Goal: Use online tool/utility: Use online tool/utility

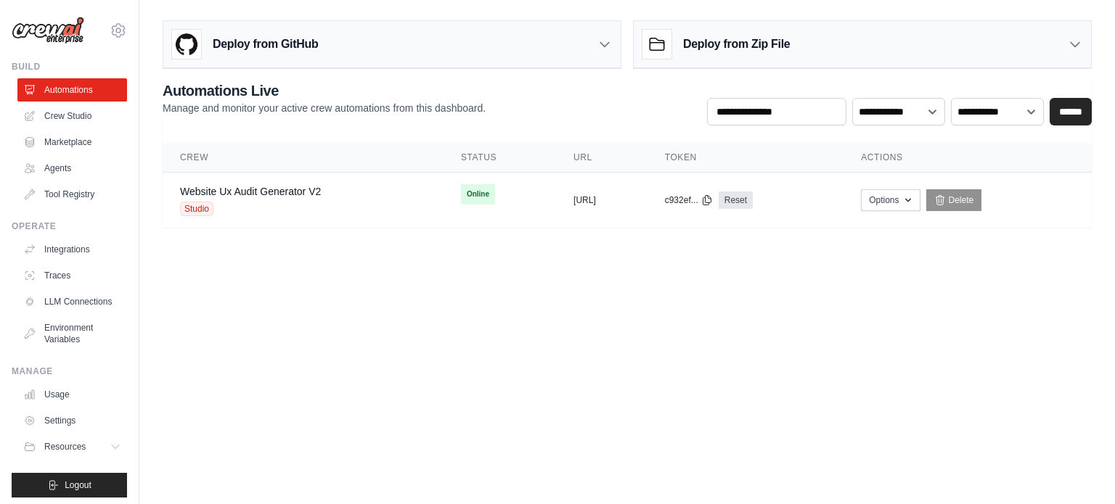
click at [607, 355] on body "[EMAIL_ADDRESS][DOMAIN_NAME] Settings Build Automations Crew Studio" at bounding box center [557, 252] width 1115 height 504
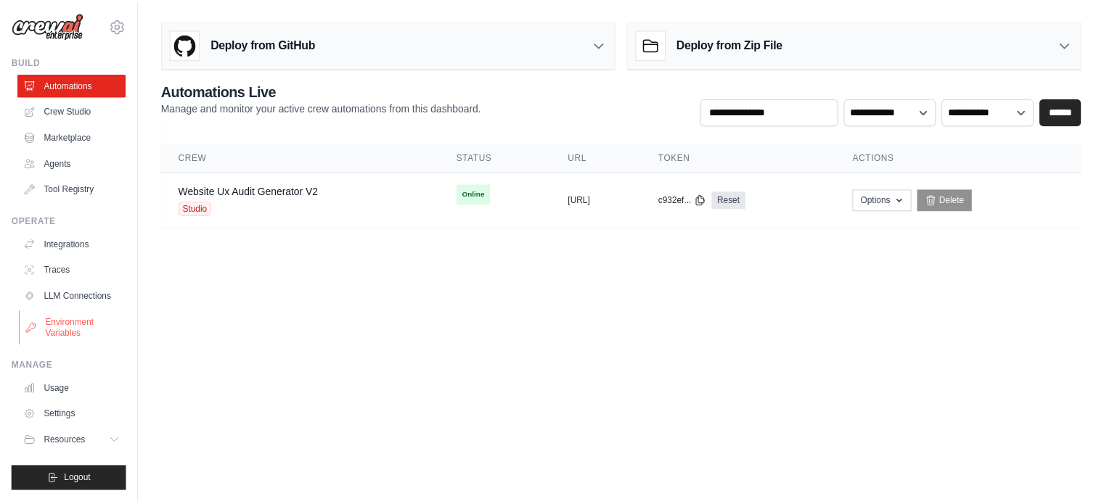
scroll to position [16, 0]
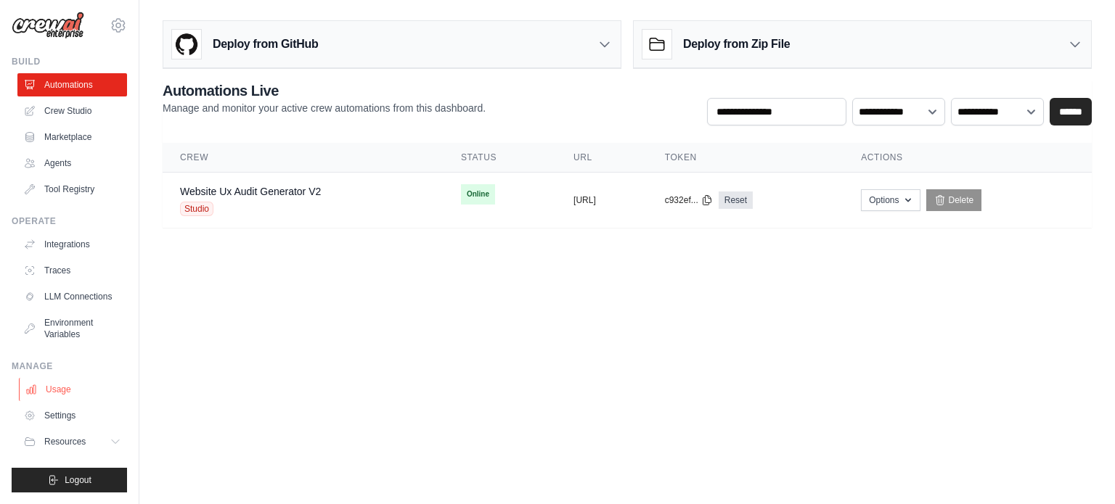
click at [68, 388] on link "Usage" at bounding box center [74, 389] width 110 height 23
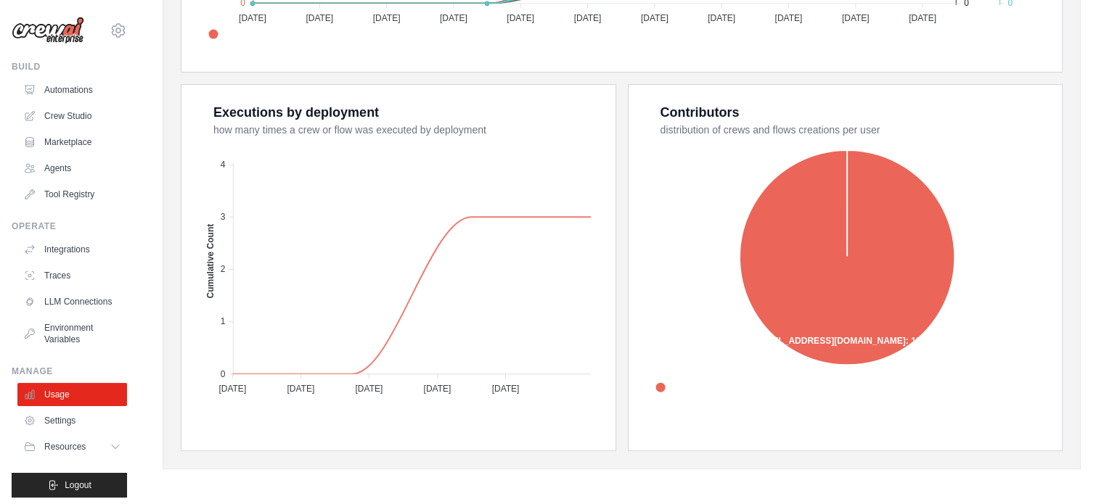
scroll to position [546, 0]
click at [93, 459] on button "Resources" at bounding box center [74, 446] width 110 height 23
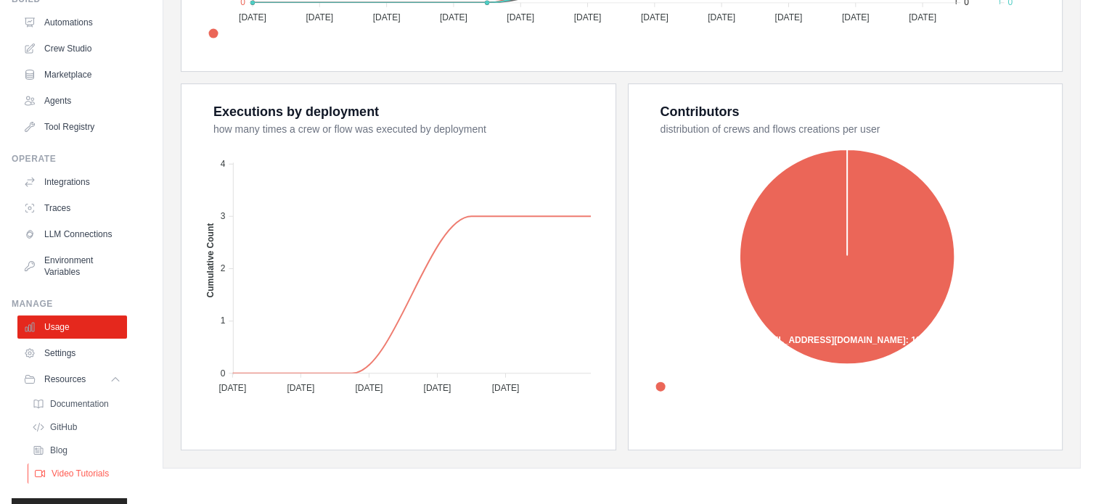
scroll to position [109, 0]
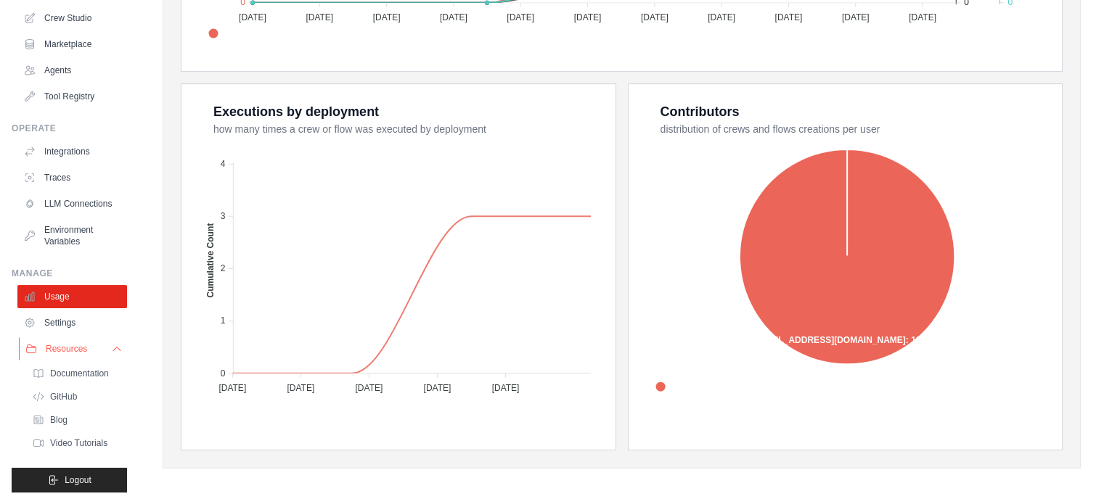
click at [98, 356] on button "Resources" at bounding box center [74, 348] width 110 height 23
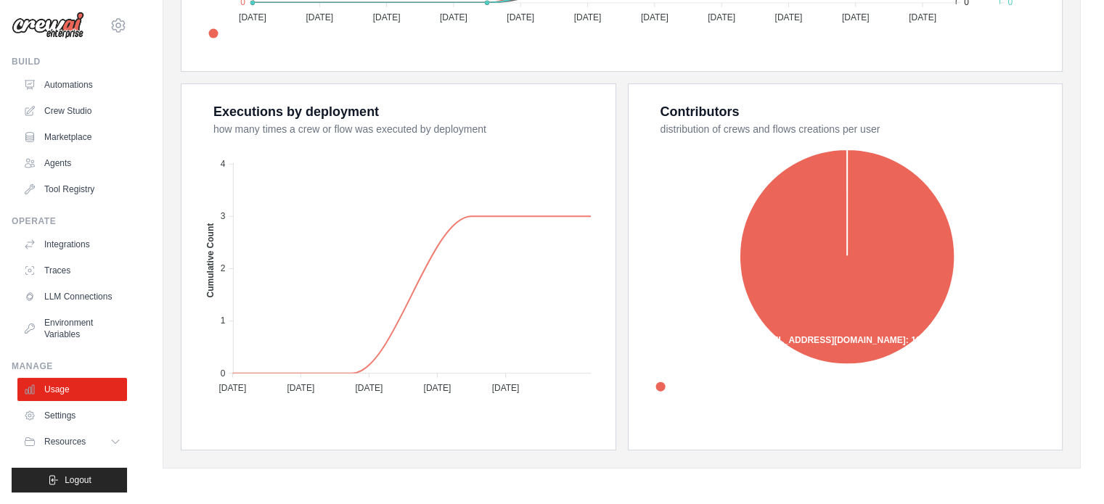
scroll to position [0, 0]
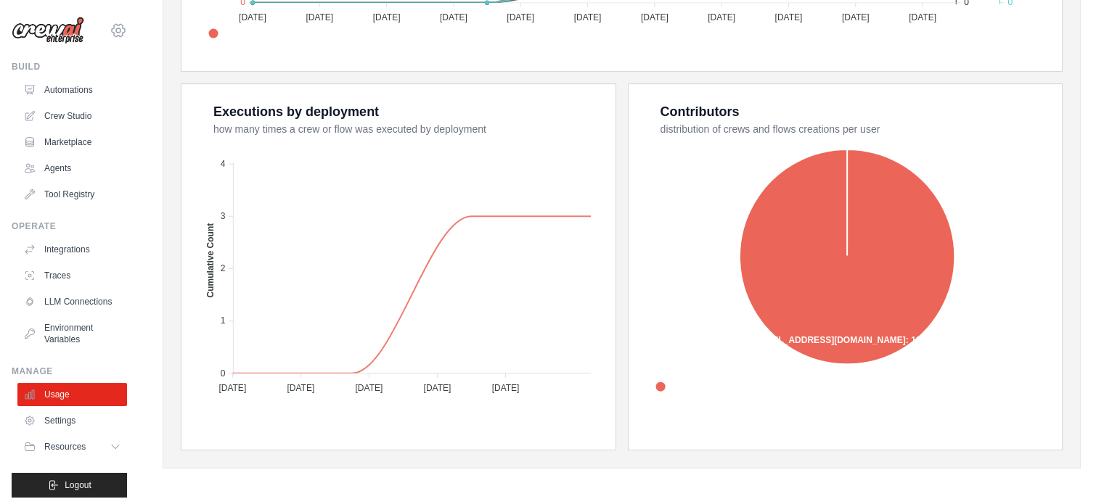
click at [113, 32] on icon at bounding box center [118, 30] width 13 height 12
click at [91, 104] on link "Settings" at bounding box center [108, 98] width 128 height 26
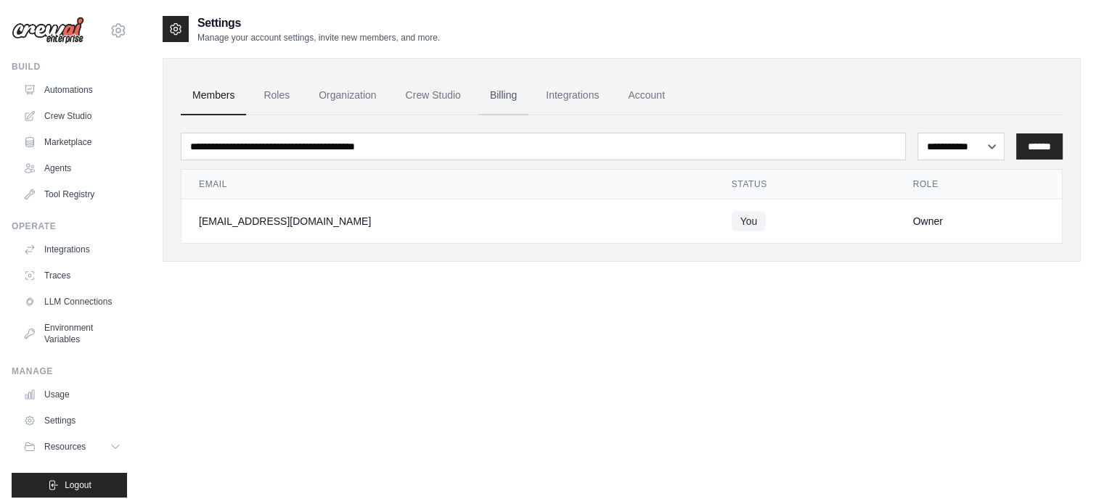
click at [491, 91] on link "Billing" at bounding box center [503, 95] width 50 height 39
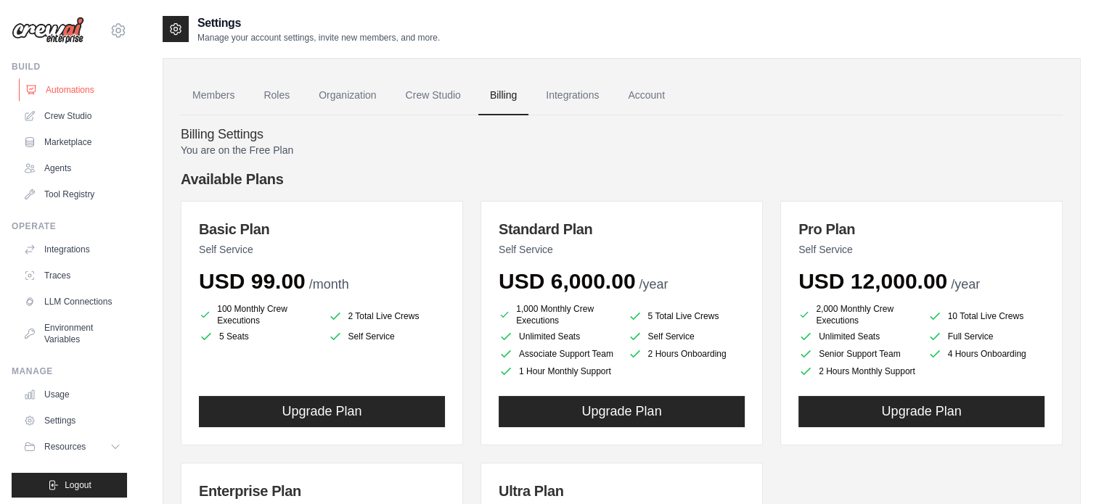
click at [41, 91] on link "Automations" at bounding box center [74, 89] width 110 height 23
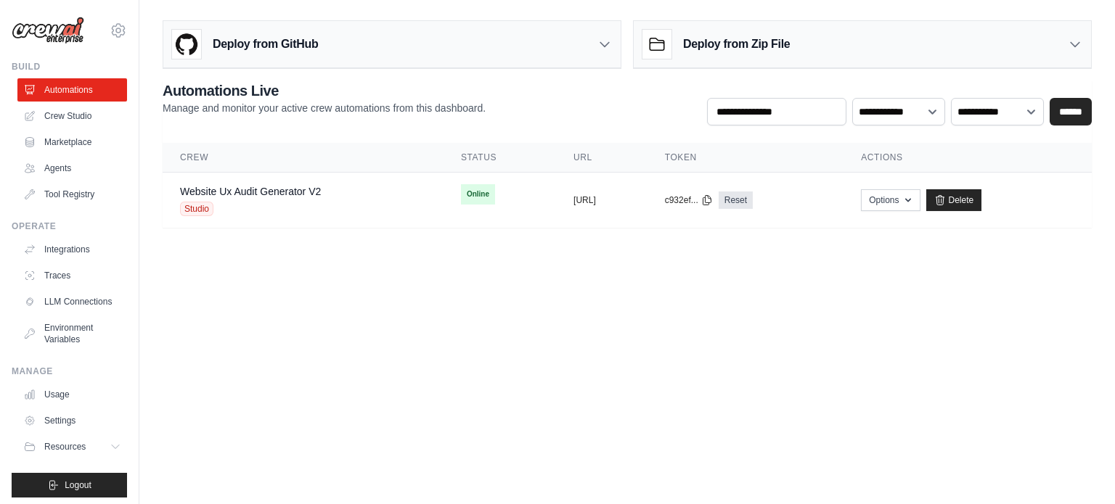
click at [381, 345] on body "[EMAIL_ADDRESS][DOMAIN_NAME] Settings Build Automations Crew Studio" at bounding box center [557, 252] width 1115 height 504
click at [711, 197] on icon at bounding box center [707, 199] width 8 height 9
click at [716, 287] on body "[EMAIL_ADDRESS][DOMAIN_NAME] Settings Build Automations Crew Studio" at bounding box center [557, 252] width 1115 height 504
click at [573, 188] on div "copied" at bounding box center [588, 194] width 31 height 17
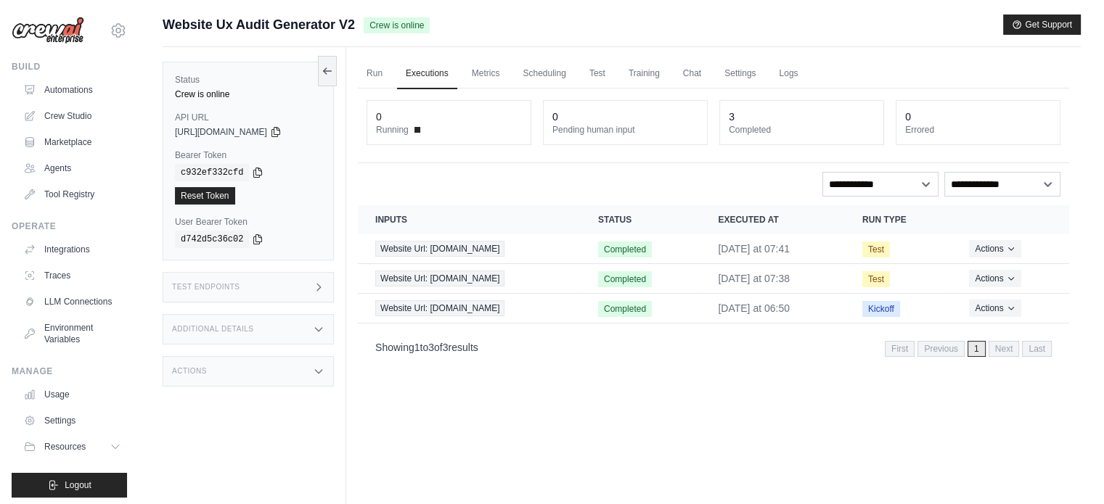
click at [261, 277] on div "Test Endpoints" at bounding box center [248, 287] width 171 height 30
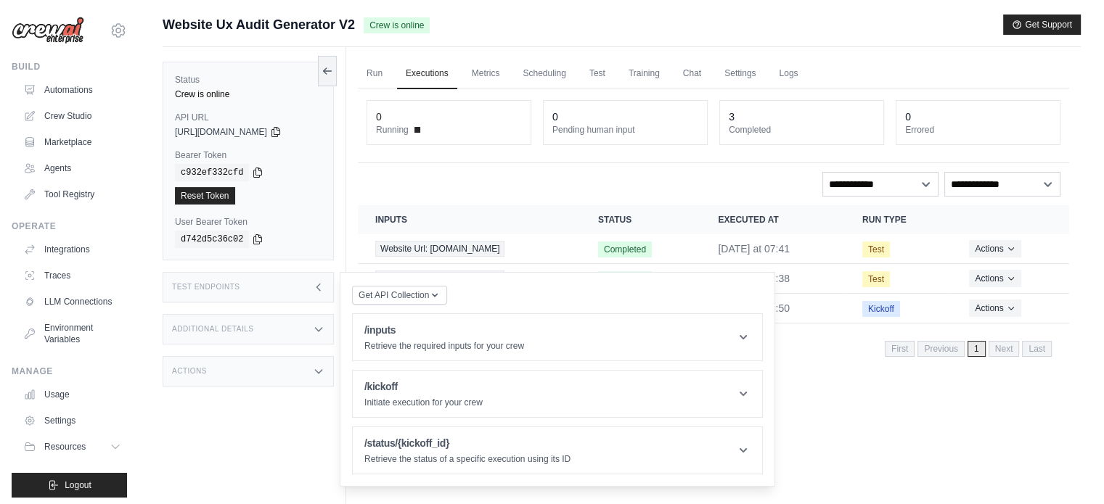
scroll to position [61, 0]
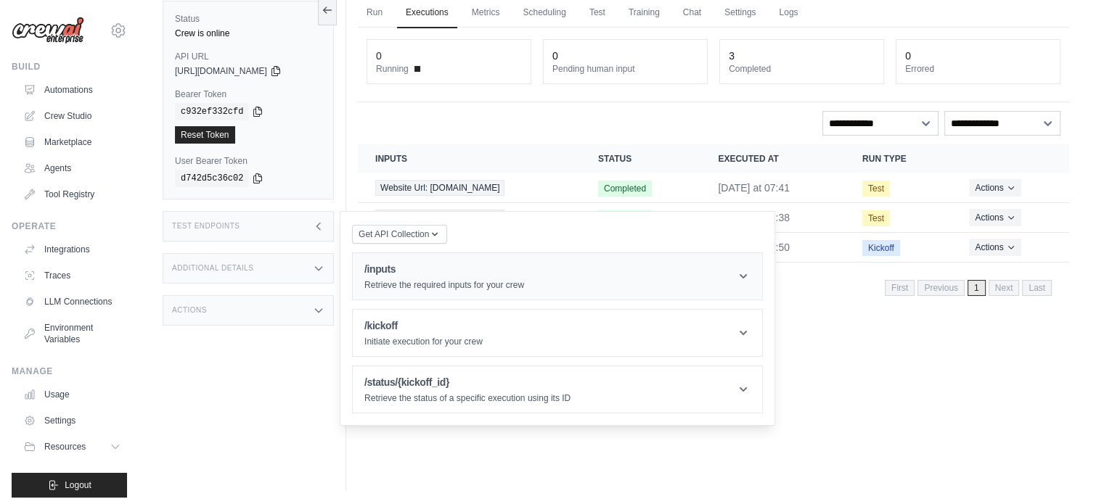
click at [508, 253] on header "/inputs Retrieve the required inputs for your crew" at bounding box center [557, 276] width 409 height 46
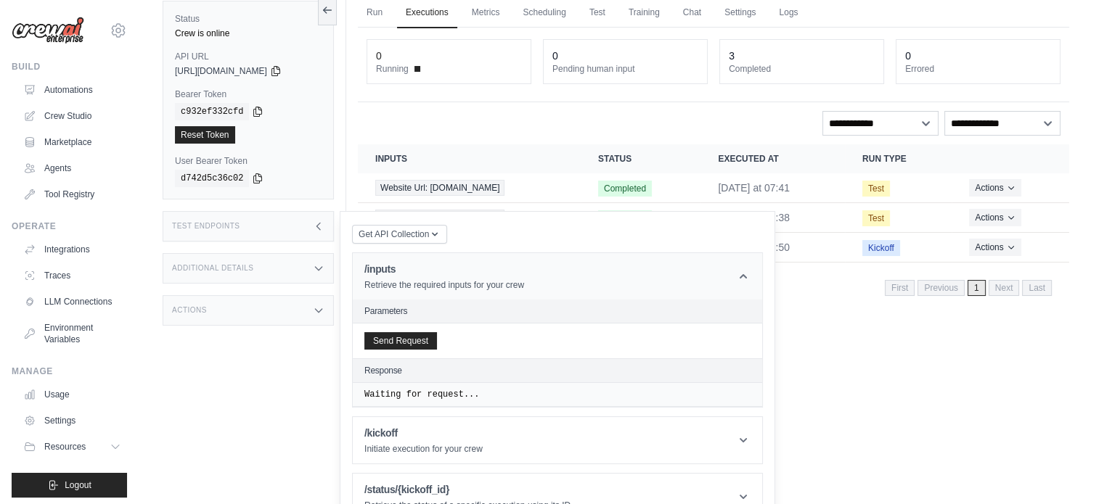
click at [512, 277] on div "/inputs Retrieve the required inputs for your crew" at bounding box center [444, 276] width 160 height 29
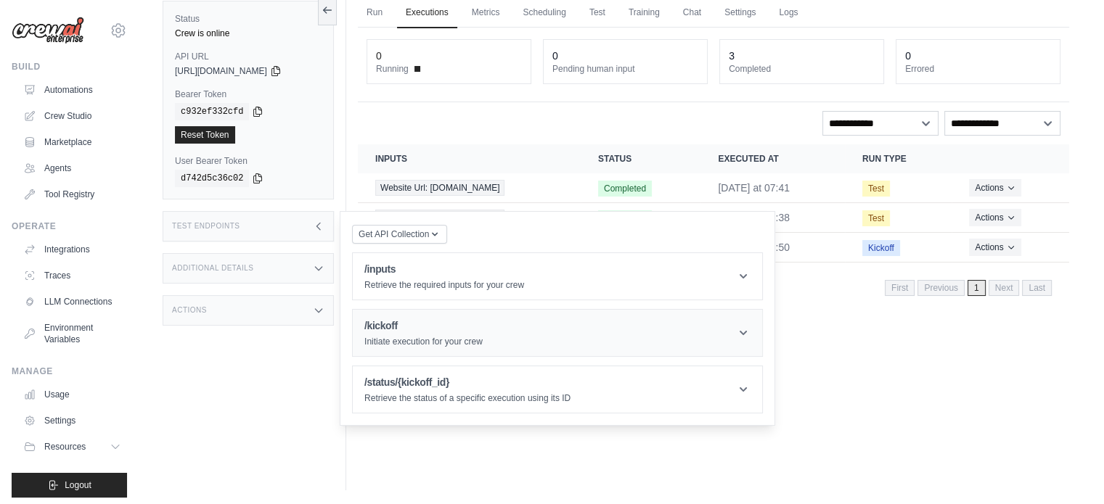
click at [512, 327] on header "/kickoff Initiate execution for your crew" at bounding box center [557, 333] width 409 height 46
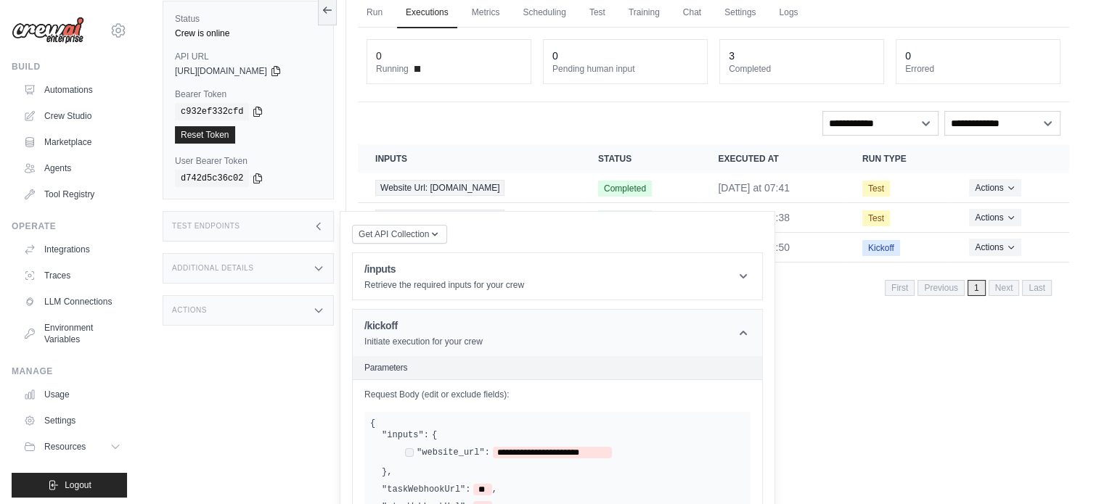
click at [512, 327] on header "/kickoff Initiate execution for your crew" at bounding box center [557, 333] width 409 height 46
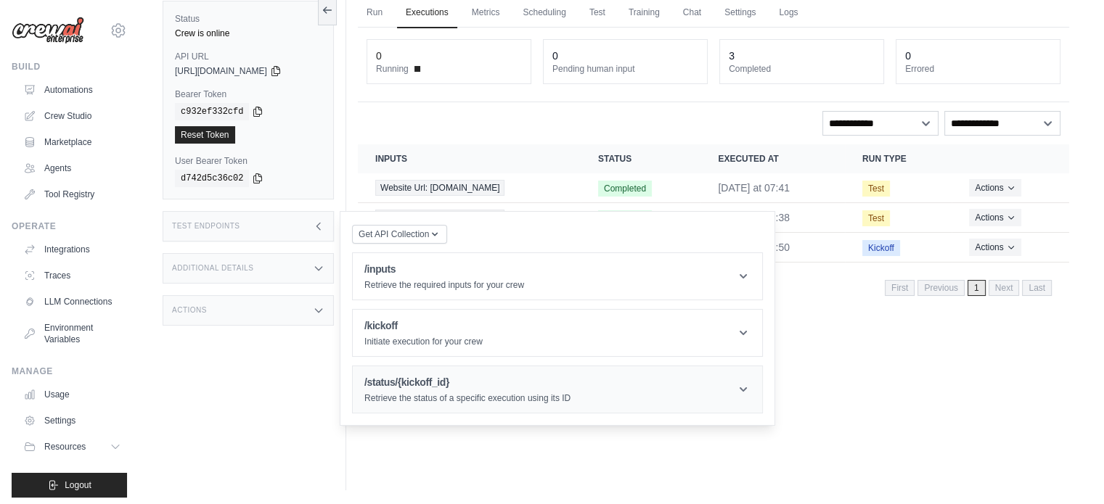
click at [496, 387] on h1 "/status/{kickoff_id}" at bounding box center [467, 382] width 206 height 15
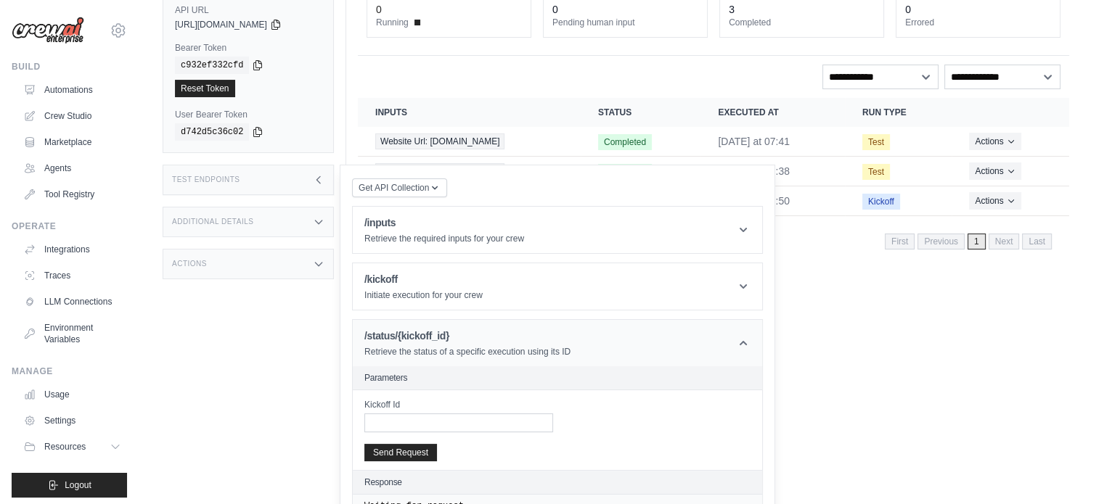
scroll to position [132, 0]
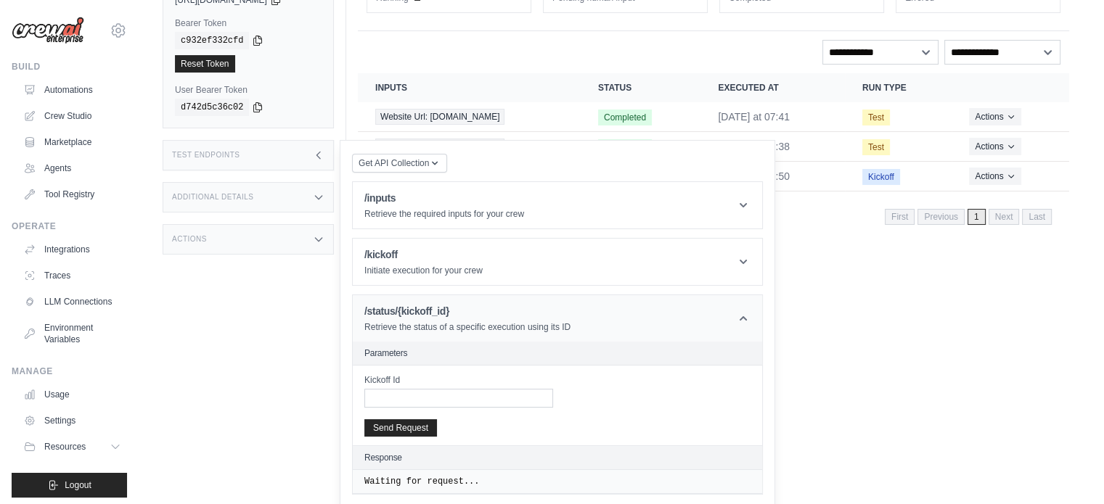
click at [527, 325] on p "Retrieve the status of a specific execution using its ID" at bounding box center [467, 328] width 206 height 12
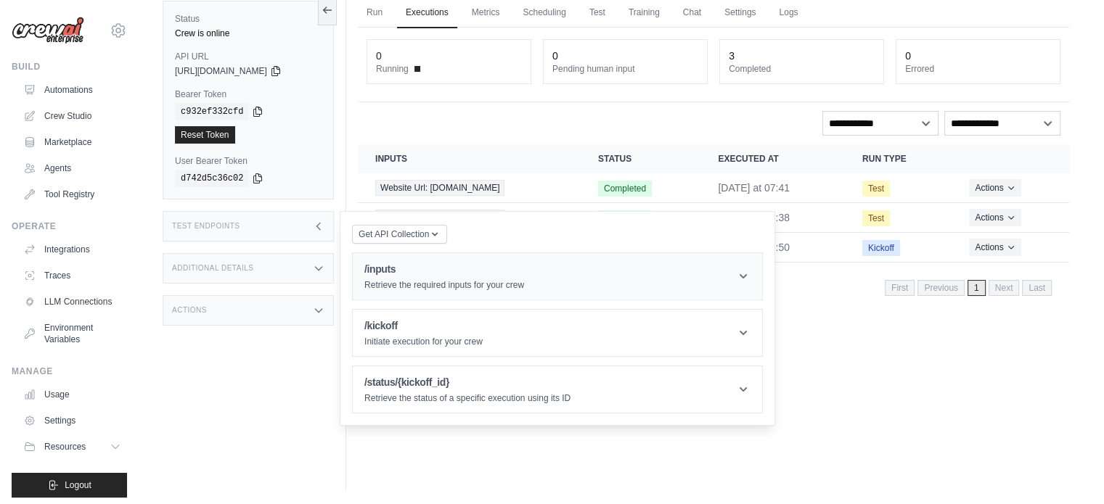
click at [549, 272] on header "/inputs Retrieve the required inputs for your crew" at bounding box center [557, 276] width 409 height 46
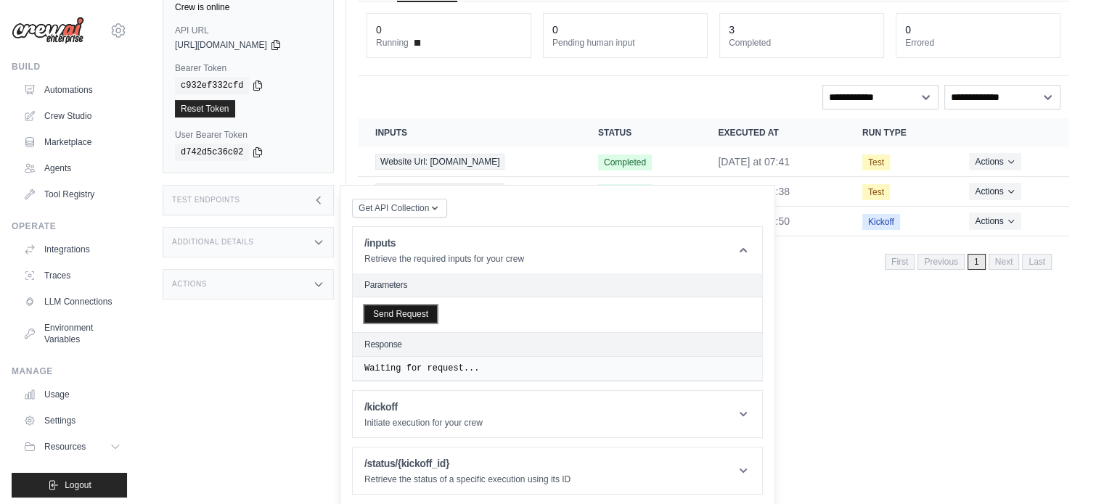
click at [425, 311] on button "Send Request" at bounding box center [400, 314] width 73 height 17
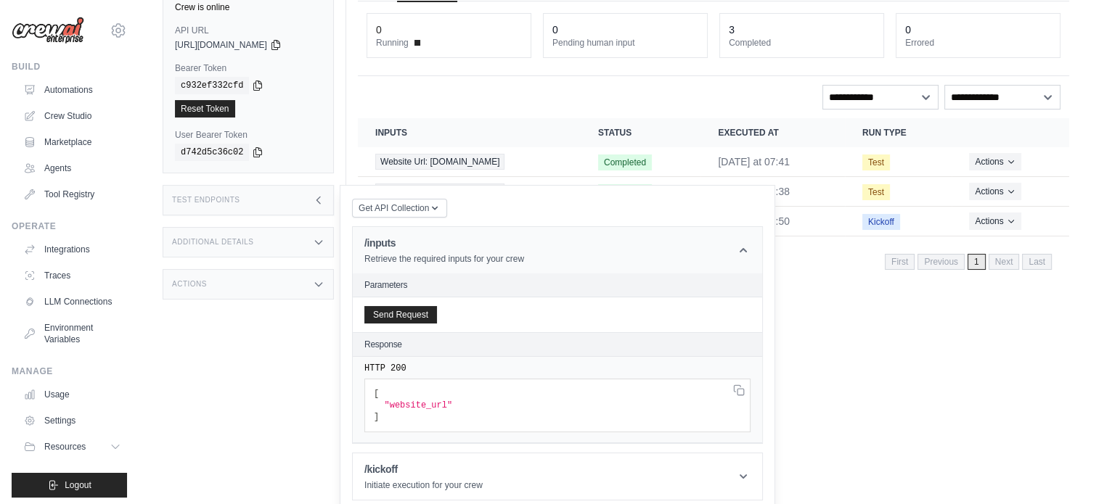
click at [515, 263] on p "Retrieve the required inputs for your crew" at bounding box center [444, 259] width 160 height 12
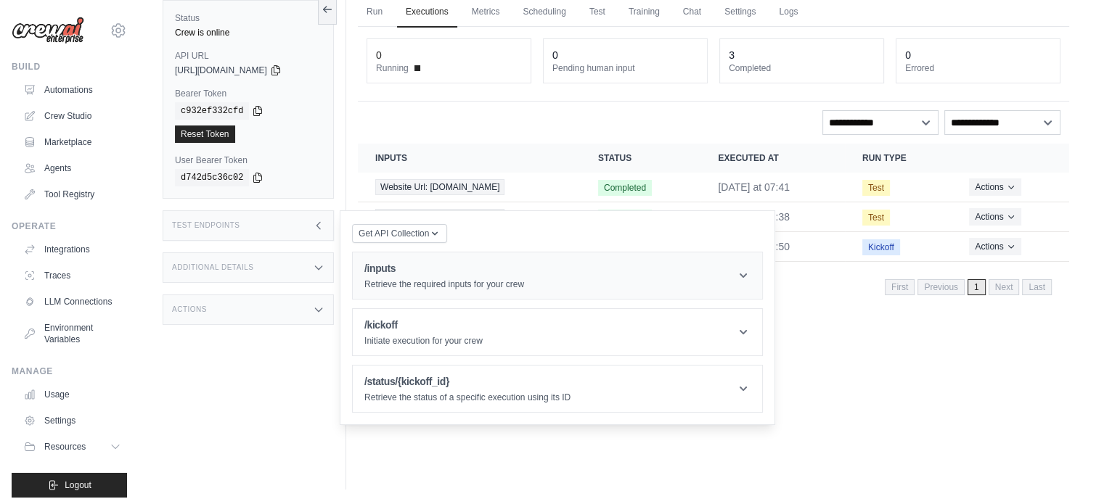
scroll to position [61, 0]
click at [279, 72] on icon at bounding box center [275, 70] width 8 height 9
click at [284, 390] on div "Status Crew is online API URL copied [URL][DOMAIN_NAME] Bearer Token copied c93…" at bounding box center [255, 238] width 184 height 504
click at [839, 387] on div "Run Executions Metrics Scheduling Test Training Chat Settings Logs 0 Running 0 …" at bounding box center [713, 238] width 734 height 504
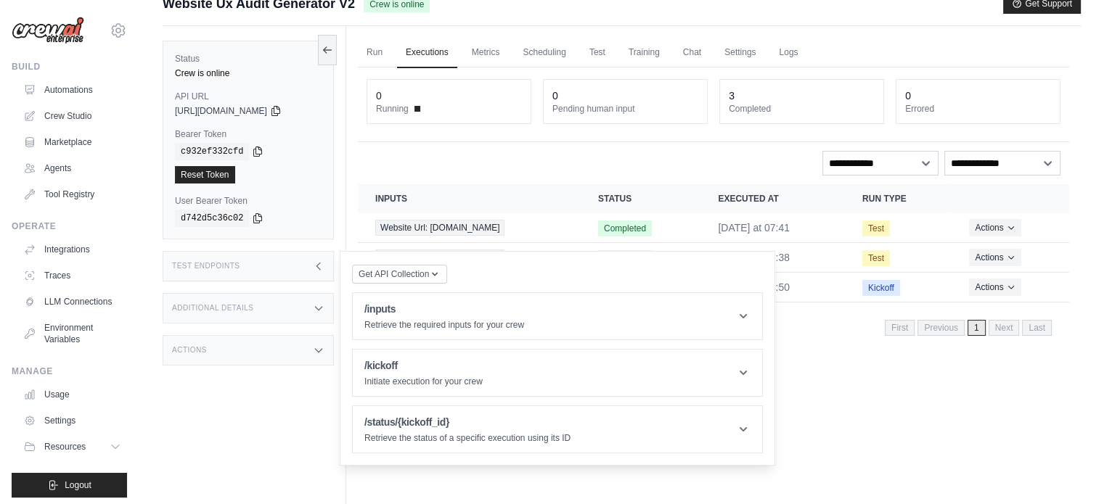
scroll to position [0, 0]
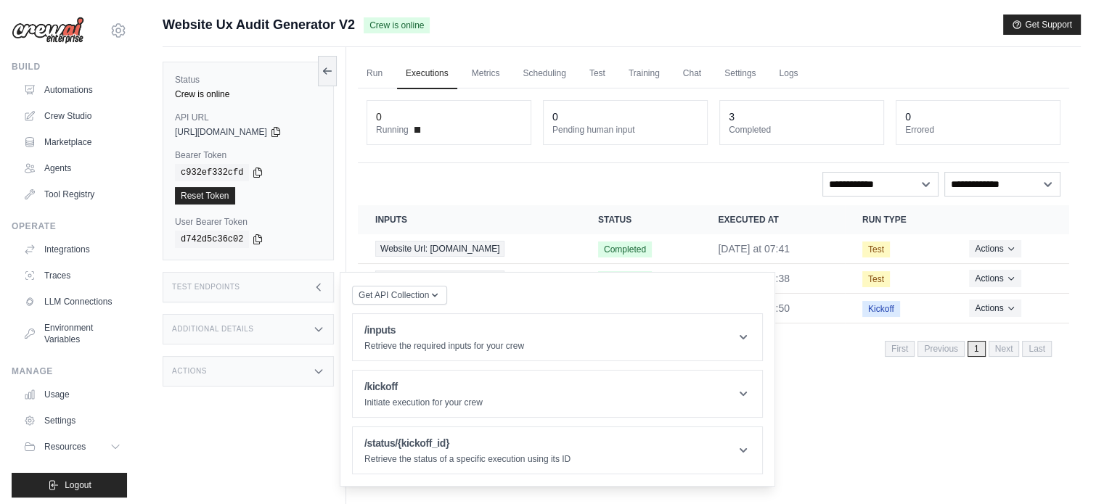
click at [270, 298] on div "Test Endpoints" at bounding box center [248, 287] width 171 height 30
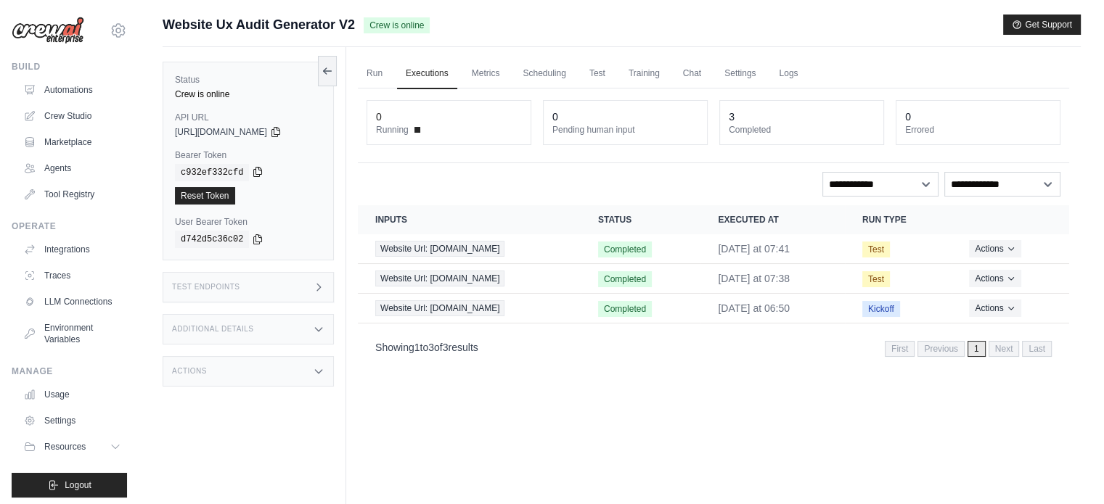
click at [252, 178] on div "c932ef332cfd" at bounding box center [248, 172] width 147 height 17
click at [253, 173] on icon at bounding box center [258, 172] width 12 height 12
click at [282, 130] on icon at bounding box center [276, 132] width 12 height 12
drag, startPoint x: 814, startPoint y: 458, endPoint x: 803, endPoint y: 458, distance: 10.9
click at [814, 458] on div "Run Executions Metrics Scheduling Test Training Chat Settings Logs 0 Running 0 …" at bounding box center [713, 299] width 734 height 504
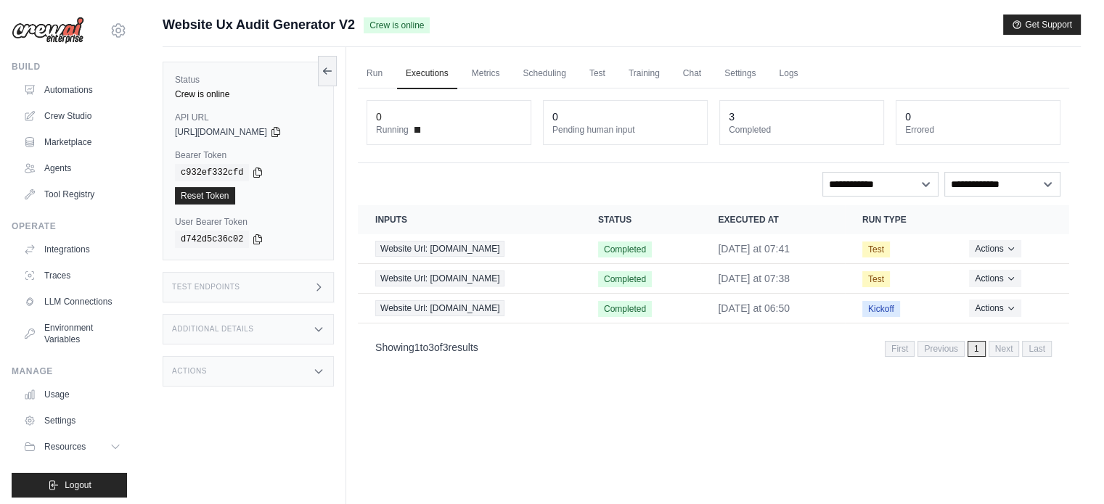
click at [271, 284] on div "Test Endpoints" at bounding box center [248, 287] width 171 height 30
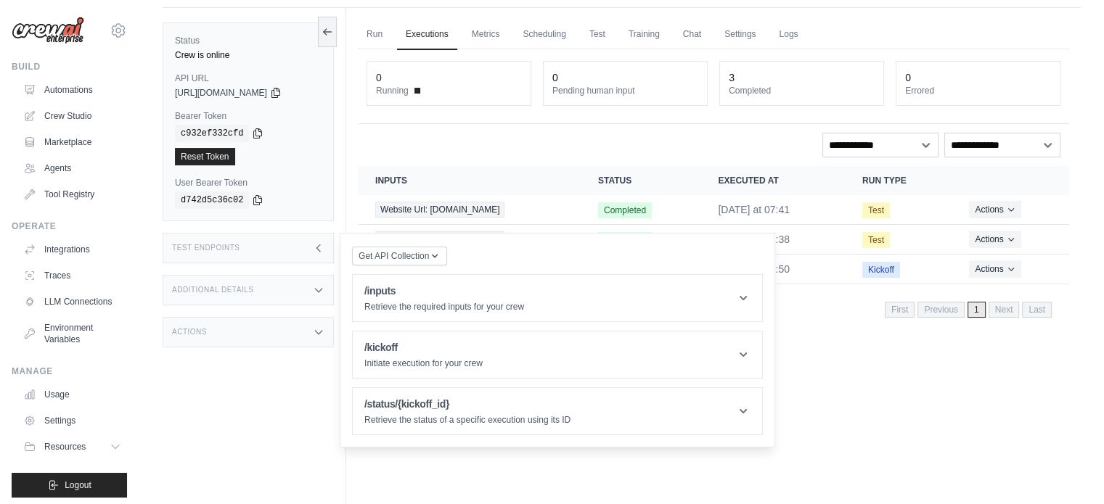
scroll to position [61, 0]
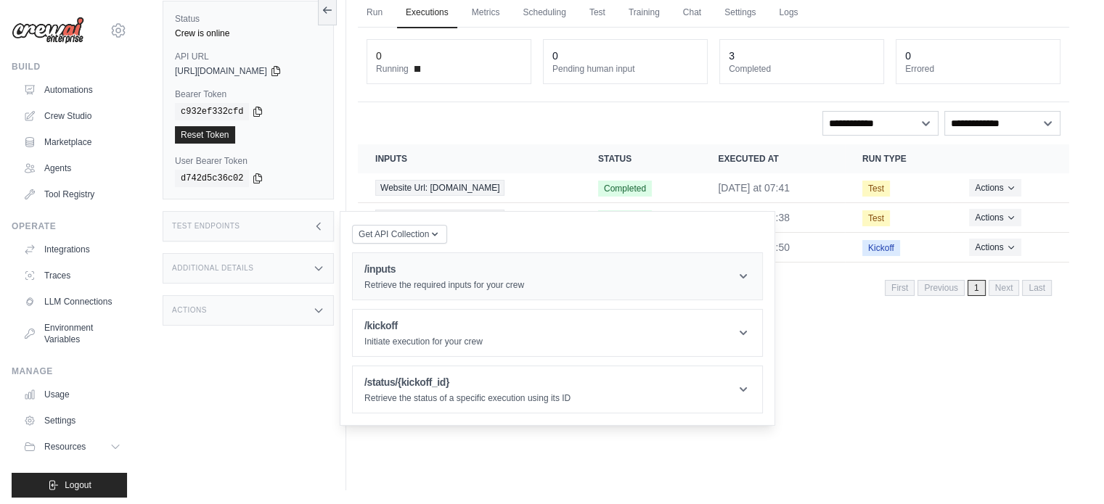
click at [425, 284] on p "Retrieve the required inputs for your crew" at bounding box center [444, 285] width 160 height 12
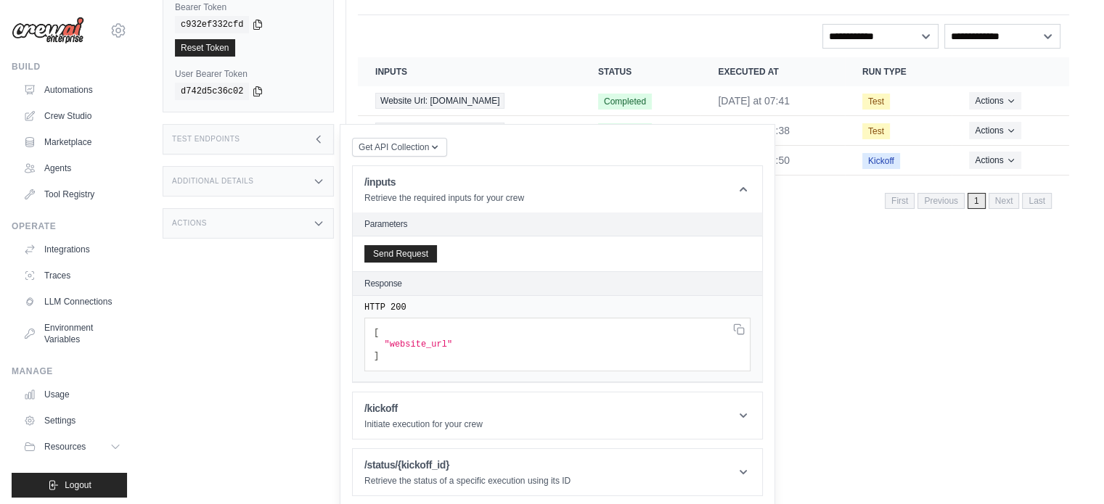
scroll to position [150, 0]
click at [423, 251] on button "Send Request" at bounding box center [400, 251] width 73 height 17
click at [401, 345] on span ""website_url"" at bounding box center [418, 343] width 68 height 10
drag, startPoint x: 401, startPoint y: 345, endPoint x: 422, endPoint y: 343, distance: 20.4
click at [422, 343] on span ""website_url"" at bounding box center [418, 343] width 68 height 10
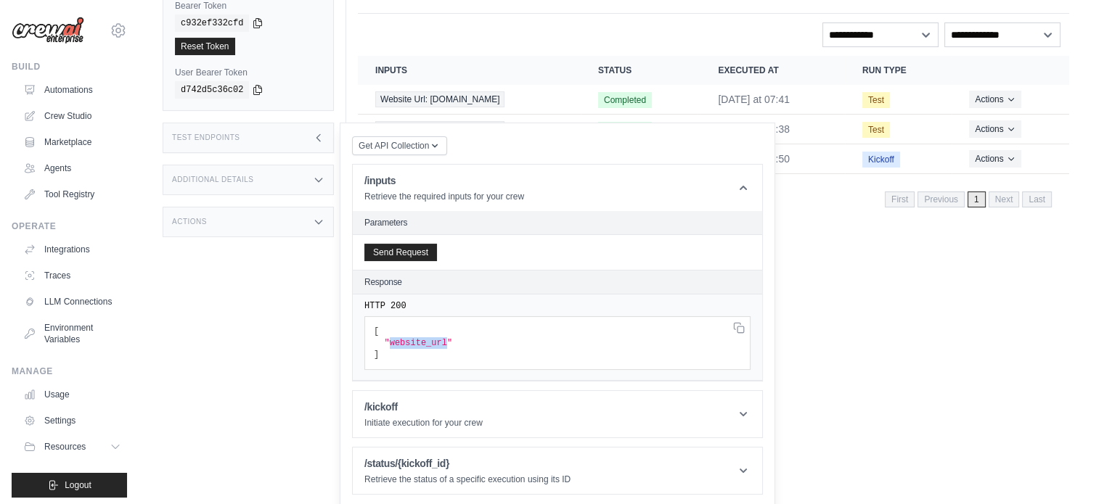
copy span "website_url"
